Goal: Task Accomplishment & Management: Use online tool/utility

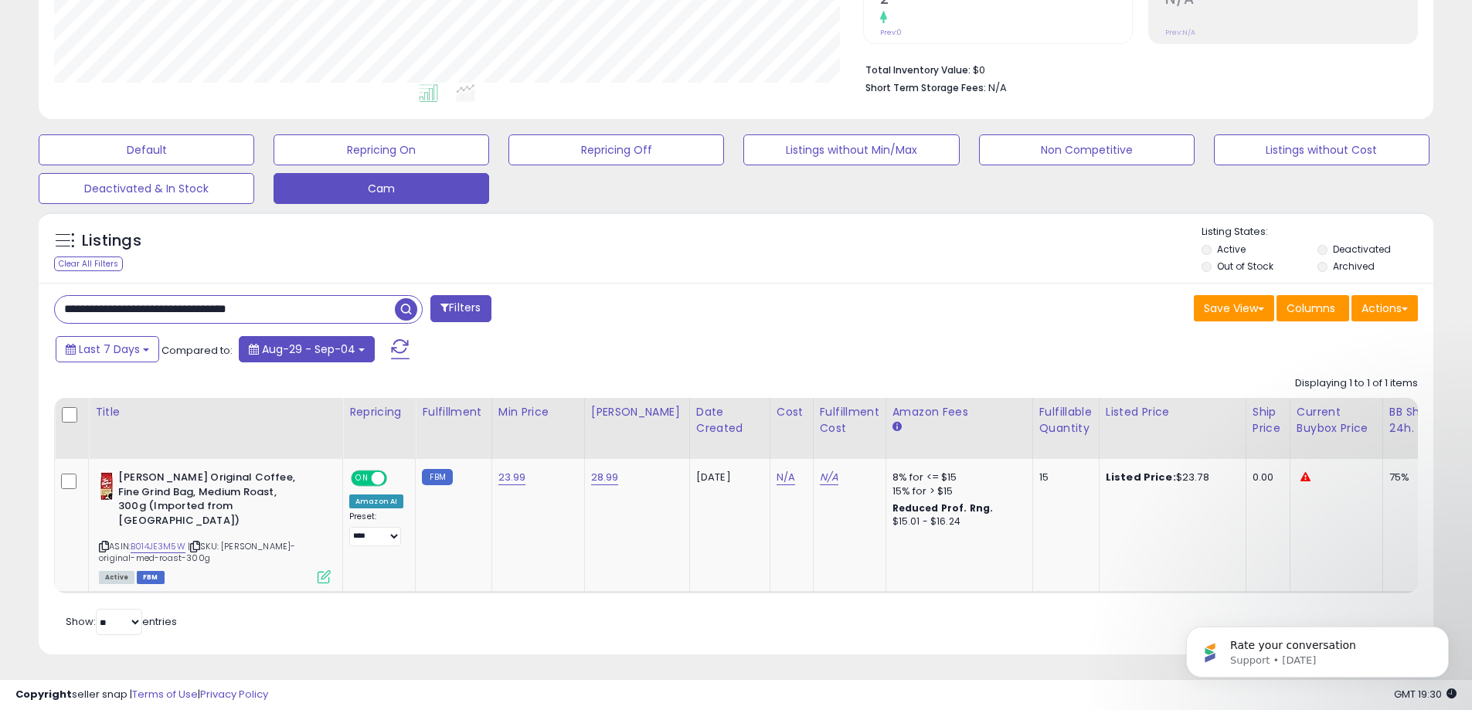
scroll to position [317, 809]
drag, startPoint x: 311, startPoint y: 311, endPoint x: -35, endPoint y: 318, distance: 345.6
click at [0, 318] on html "Unable to login Retrieving listings data.. has not yet accepted the Terms of Us…" at bounding box center [736, 3] width 1472 height 710
paste input "text"
type input "**********"
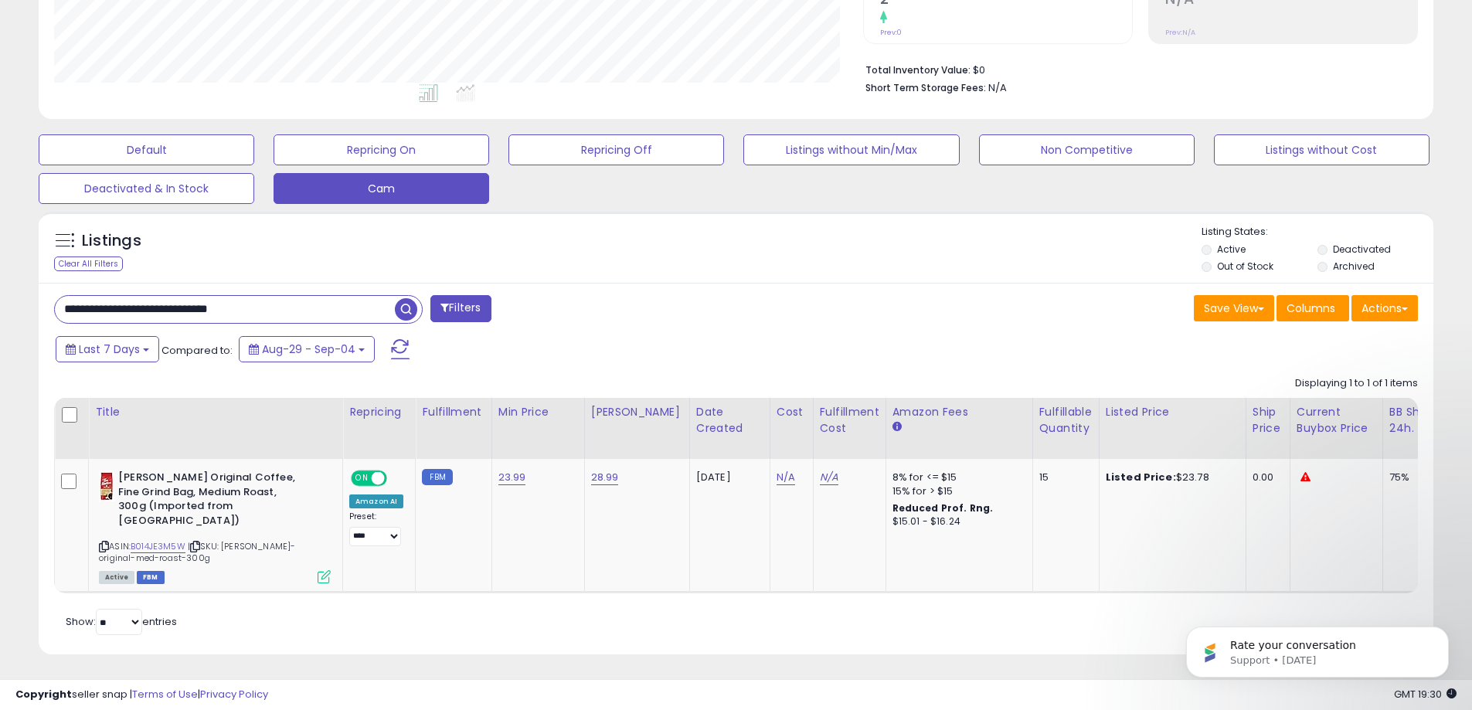
click at [410, 308] on span "button" at bounding box center [406, 309] width 22 height 22
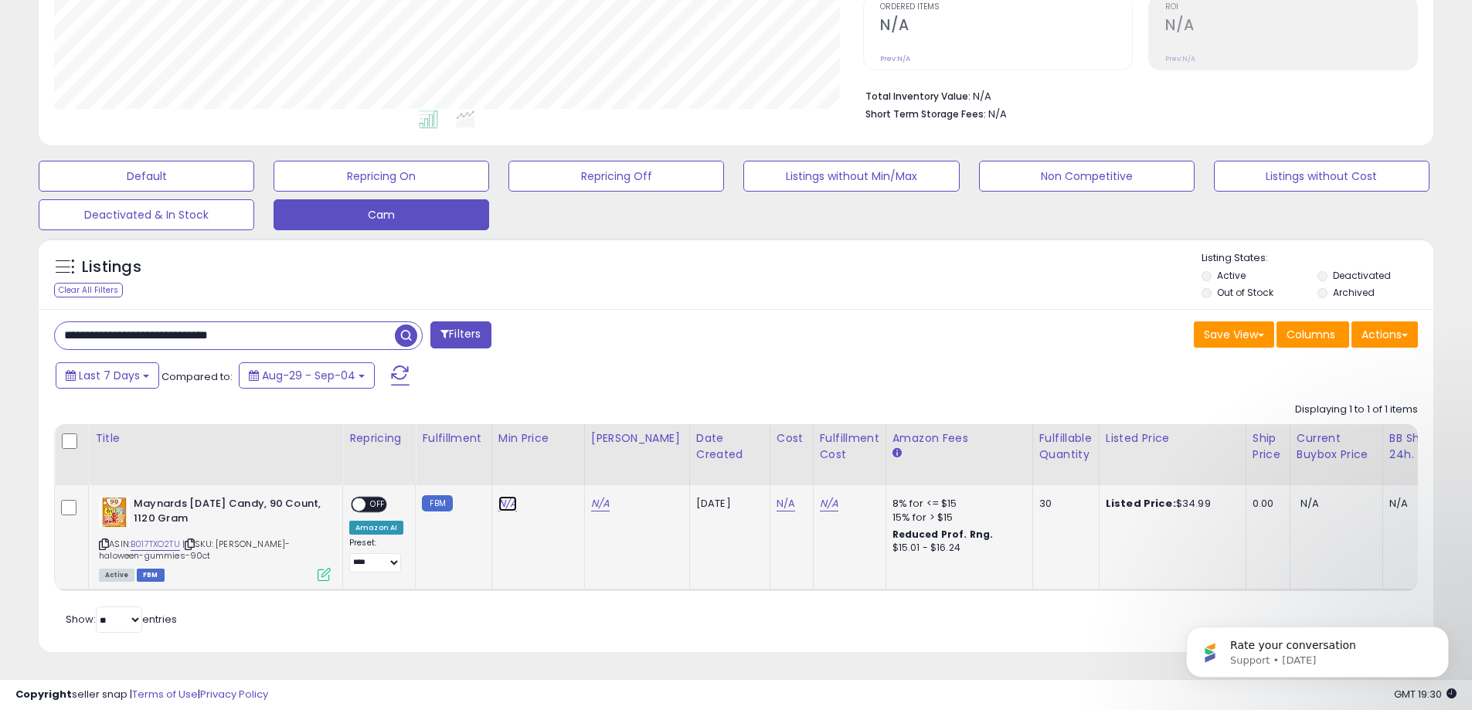
click at [509, 496] on link "N/A" at bounding box center [508, 503] width 19 height 15
click at [478, 456] on input "number" at bounding box center [461, 466] width 138 height 26
type input "*****"
click button "submit" at bounding box center [548, 464] width 26 height 23
click at [591, 496] on link "N/A" at bounding box center [600, 503] width 19 height 15
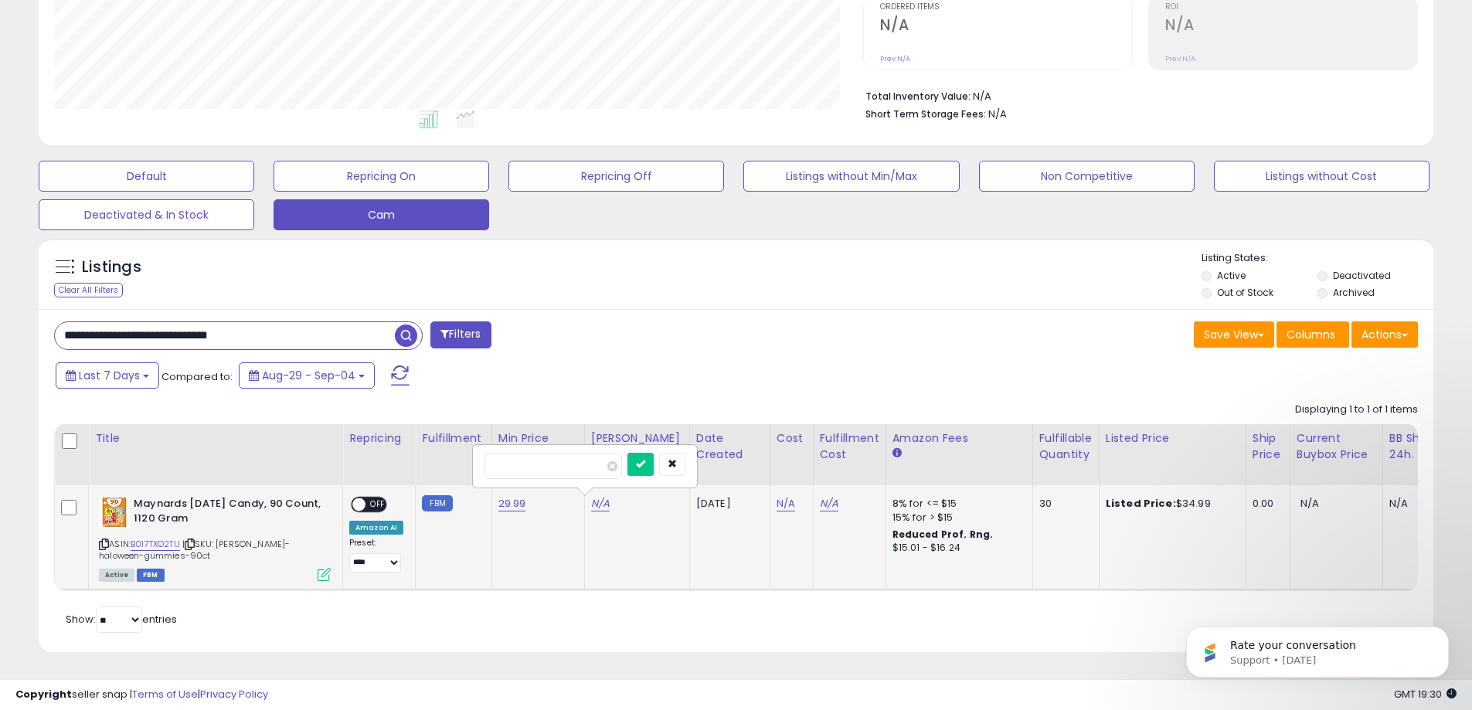
click at [529, 453] on input "number" at bounding box center [554, 466] width 138 height 26
type input "*****"
click button "submit" at bounding box center [641, 464] width 26 height 23
click at [383, 499] on span "OFF" at bounding box center [378, 505] width 25 height 13
click at [335, 323] on input "**********" at bounding box center [225, 335] width 340 height 27
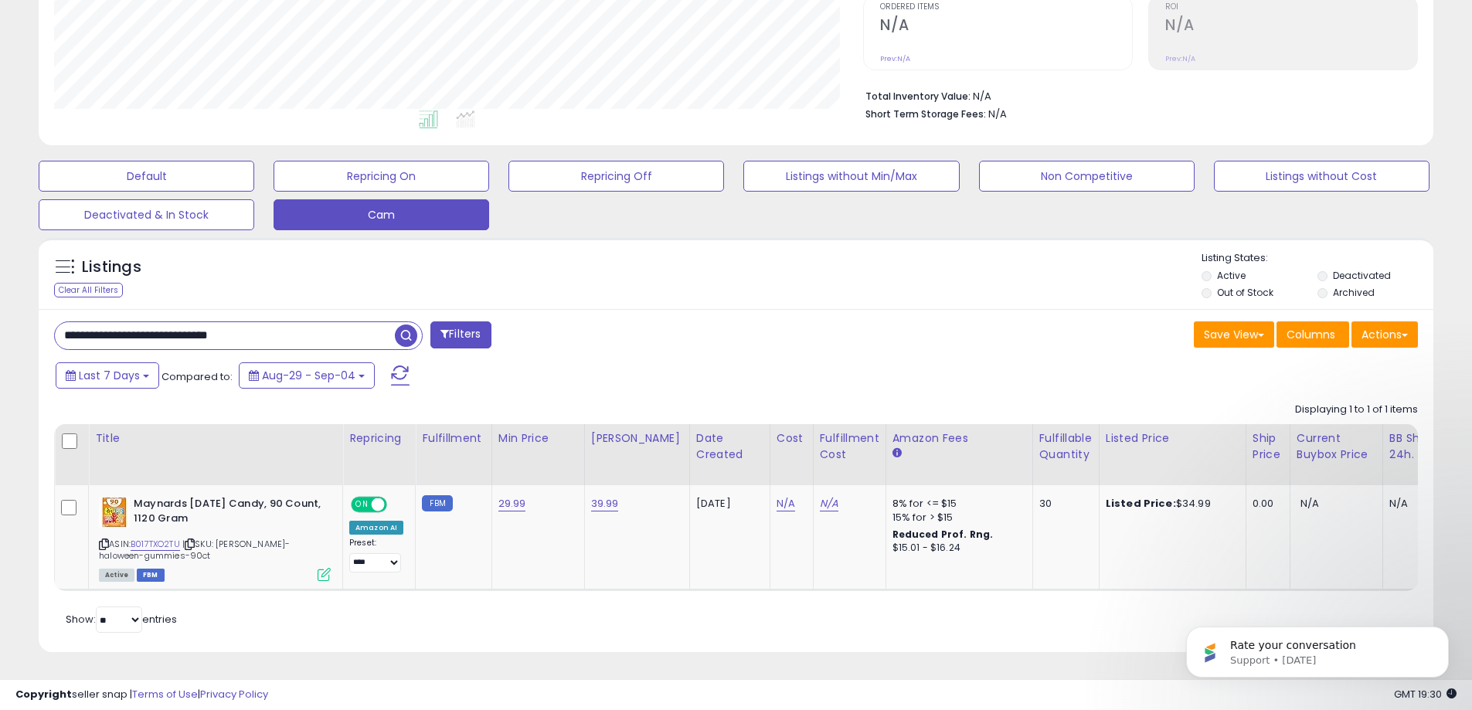
drag, startPoint x: 308, startPoint y: 325, endPoint x: -95, endPoint y: 331, distance: 402.7
click at [0, 331] on html "Unable to login Retrieving listings data.. has not yet accepted the Terms of Us…" at bounding box center [736, 29] width 1472 height 710
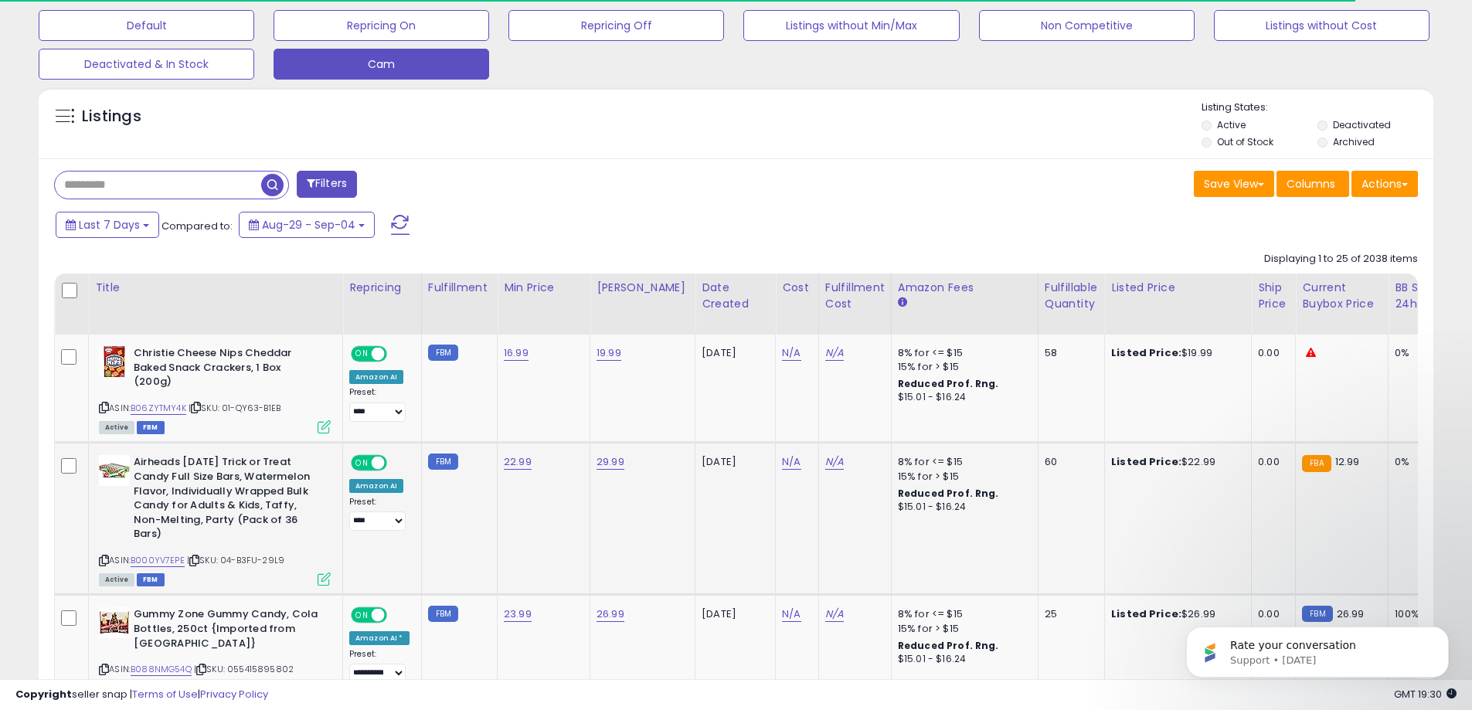
scroll to position [465, 0]
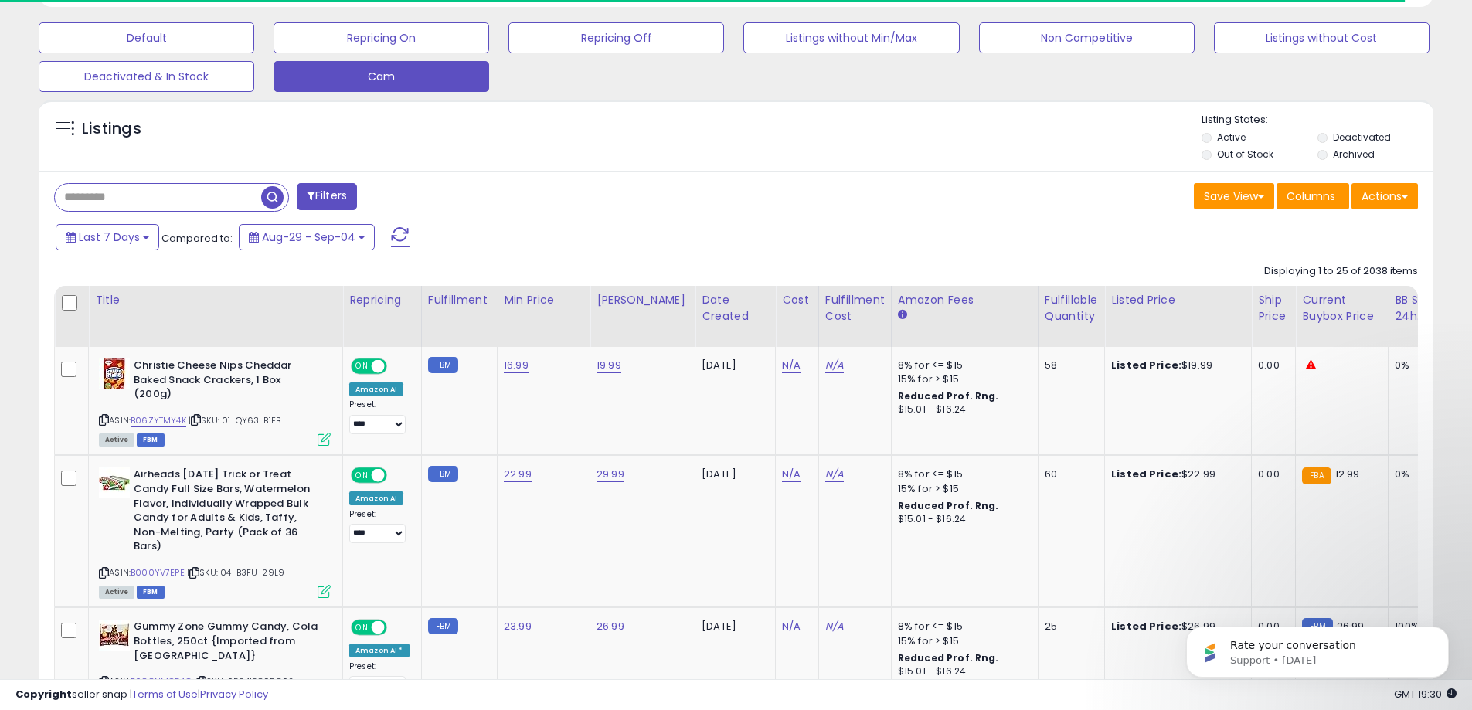
click at [706, 308] on div "Date Created" at bounding box center [735, 308] width 67 height 32
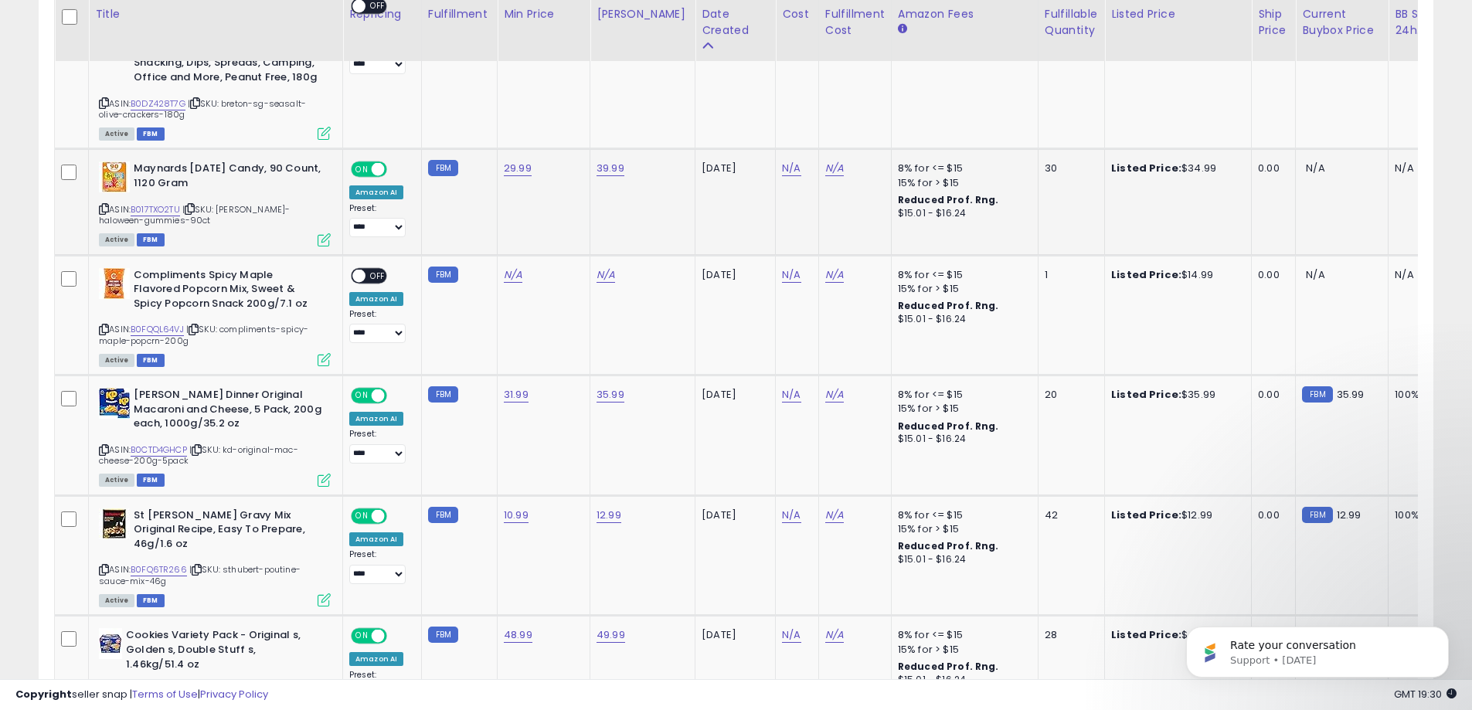
scroll to position [851, 0]
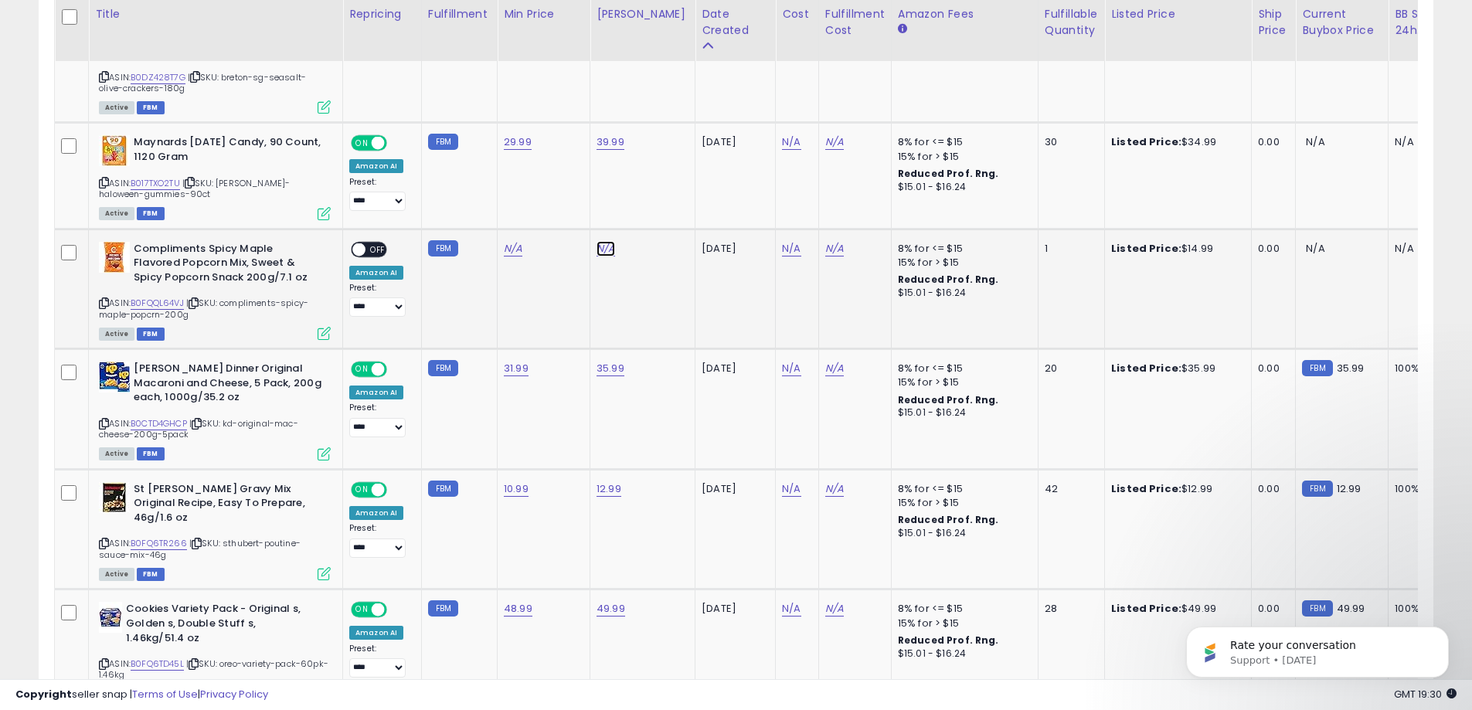
click at [605, 248] on link "N/A" at bounding box center [606, 248] width 19 height 15
click at [546, 217] on input "number" at bounding box center [558, 210] width 138 height 26
click at [531, 213] on input "number" at bounding box center [558, 210] width 138 height 26
type input "*****"
click button "submit" at bounding box center [645, 208] width 26 height 23
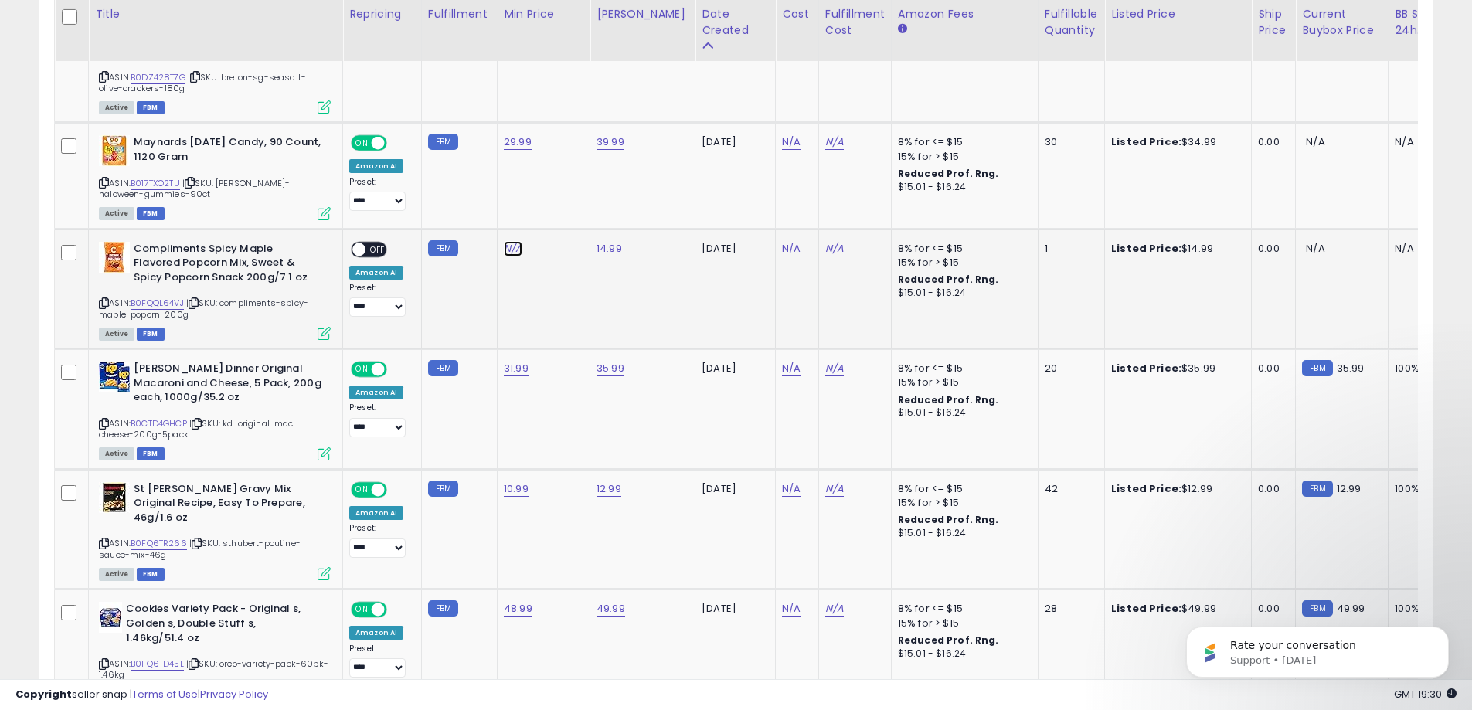
click at [510, 251] on link "N/A" at bounding box center [513, 248] width 19 height 15
click at [488, 214] on input "number" at bounding box center [466, 210] width 138 height 26
type input "*****"
click button "submit" at bounding box center [553, 208] width 26 height 23
click at [380, 248] on span "OFF" at bounding box center [378, 249] width 25 height 13
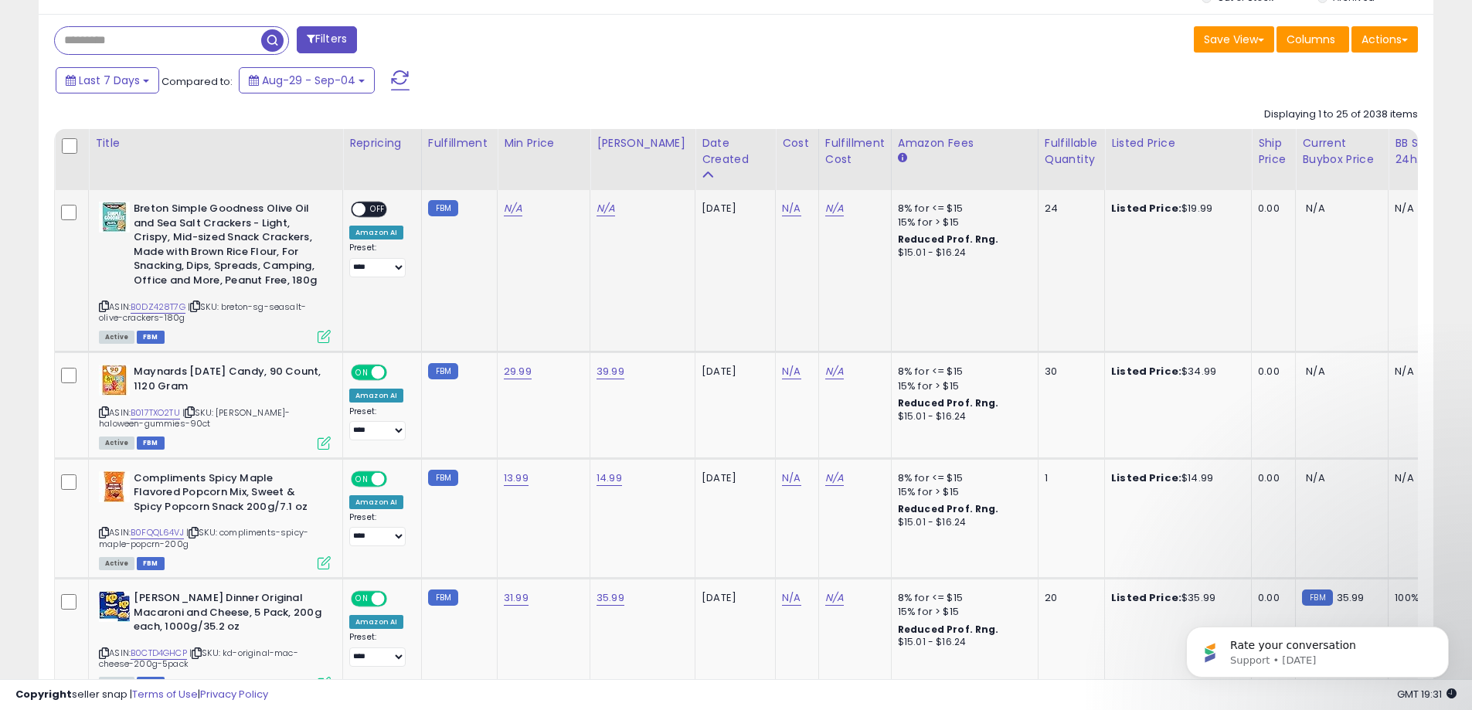
scroll to position [619, 0]
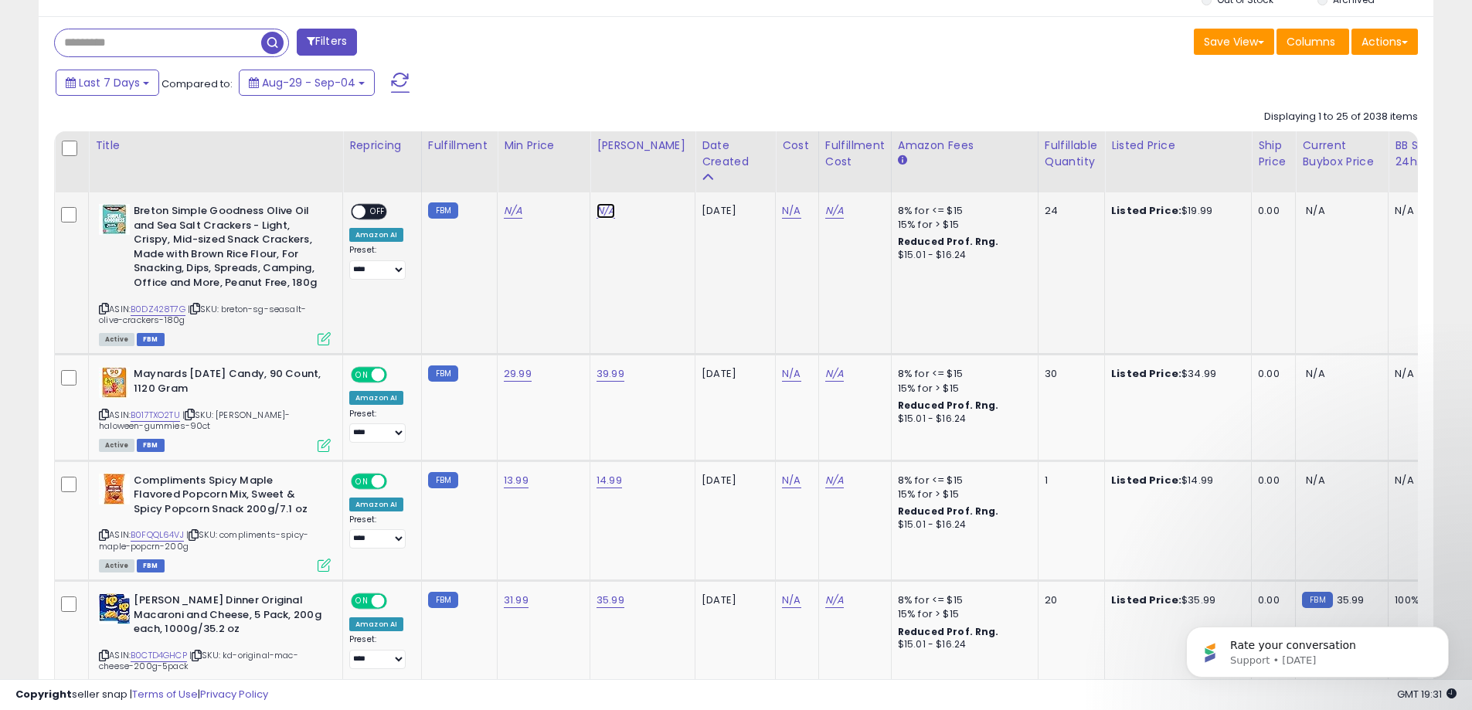
click at [607, 208] on link "N/A" at bounding box center [606, 210] width 19 height 15
click at [570, 179] on input "number" at bounding box center [558, 173] width 138 height 26
type input "*****"
click button "submit" at bounding box center [645, 171] width 26 height 23
click at [510, 209] on link "N/A" at bounding box center [513, 210] width 19 height 15
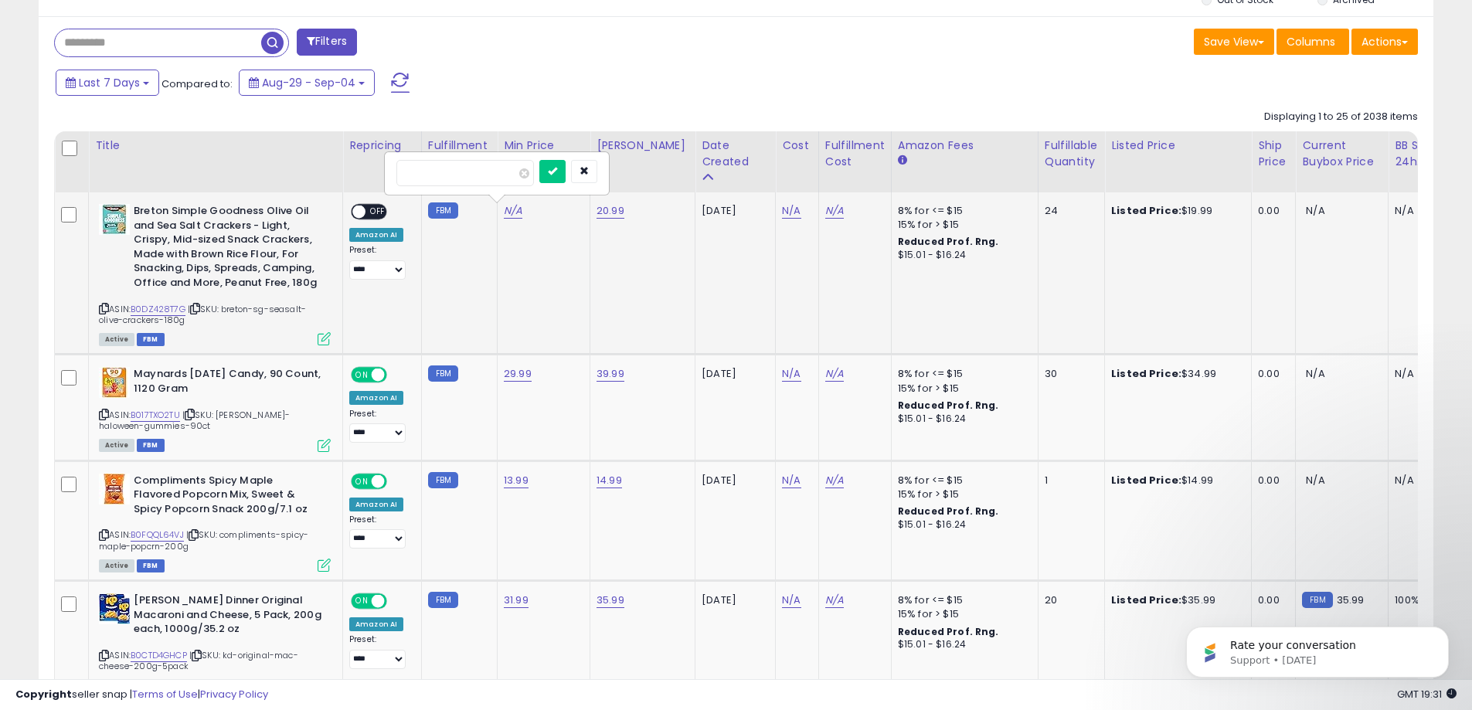
type input "*****"
click button "submit" at bounding box center [553, 171] width 26 height 23
click at [378, 209] on span "OFF" at bounding box center [378, 212] width 25 height 13
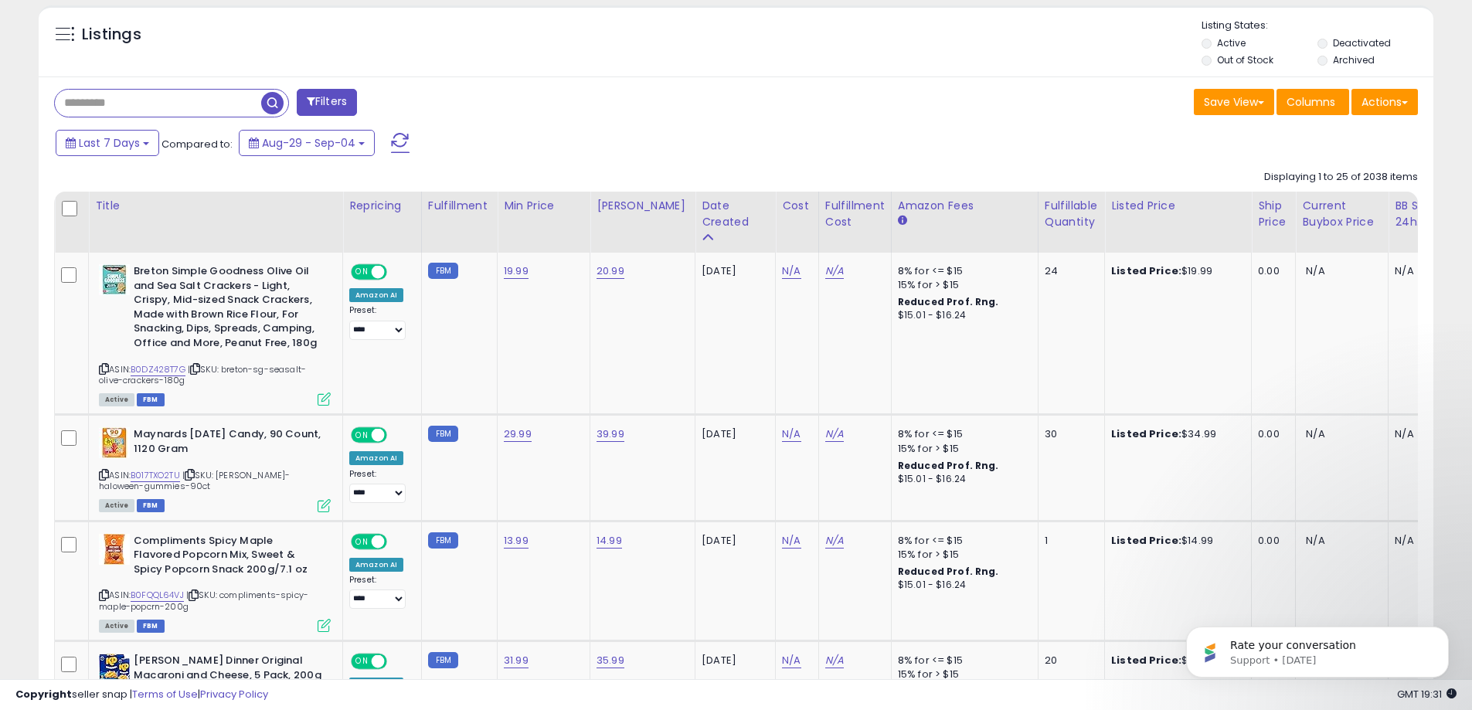
scroll to position [233, 0]
